Goal: Task Accomplishment & Management: Use online tool/utility

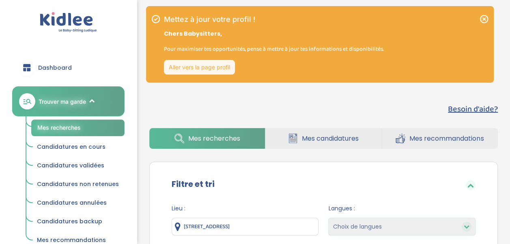
click at [485, 19] on icon at bounding box center [484, 19] width 10 height 10
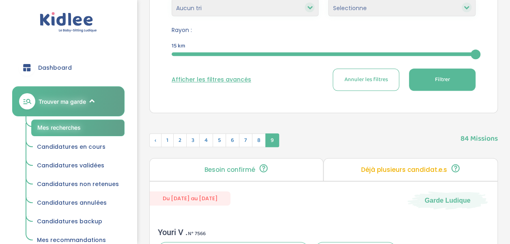
scroll to position [122, 0]
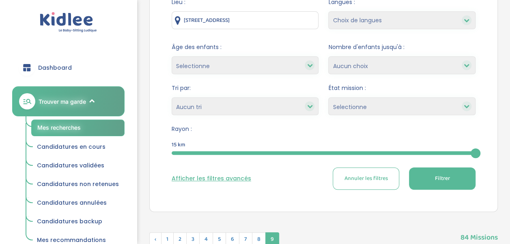
click at [266, 110] on select "Heures par semaine (croissant) Heures par semaine (décroissant) Date de démarra…" at bounding box center [244, 106] width 147 height 18
click at [362, 103] on select "Selectionne Nouvelle Mission Peu de candidat.e.s Déjà plusieurs candidat.e.s Pr…" at bounding box center [401, 106] width 147 height 18
click at [359, 70] on select "1 2 3 4 Aucun choix" at bounding box center [401, 65] width 147 height 18
click at [246, 70] on select "Selectionne moins de 3 ans entre 3 et 6 ans plus de 6 ans" at bounding box center [244, 65] width 147 height 18
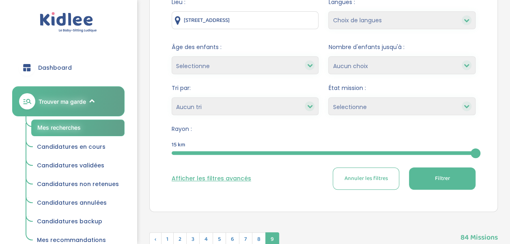
click at [246, 70] on select "Selectionne moins de 3 ans entre 3 et 6 ans plus de 6 ans" at bounding box center [244, 65] width 147 height 18
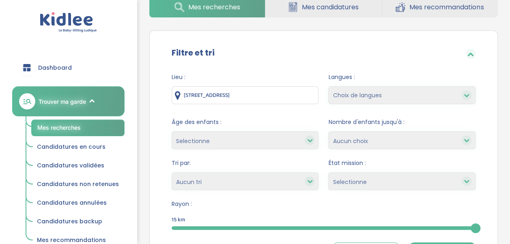
scroll to position [0, 0]
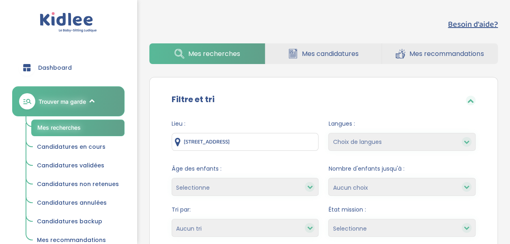
click at [321, 62] on link "Mes candidatures" at bounding box center [323, 53] width 116 height 21
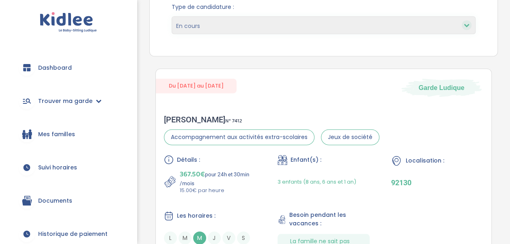
scroll to position [243, 0]
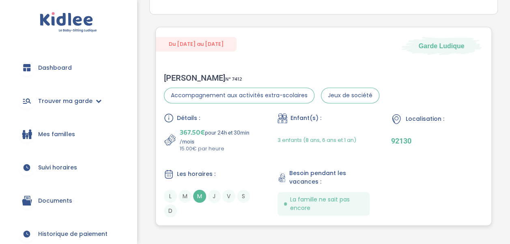
click at [411, 158] on div "Détails : 367.50€ pour 24h et 30min /mois 15.00€ par heure Enfant(s) : 3 enfant…" at bounding box center [323, 165] width 319 height 104
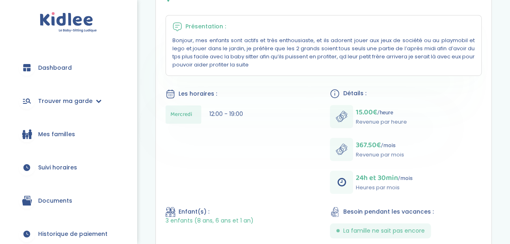
scroll to position [244, 0]
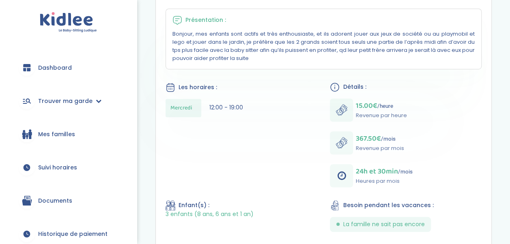
click at [283, 146] on div "[PERSON_NAME] N° 7412 92130 Garde Ludique Présentation : Bonjour, mes enfants s…" at bounding box center [323, 240] width 335 height 555
